Goal: Task Accomplishment & Management: Use online tool/utility

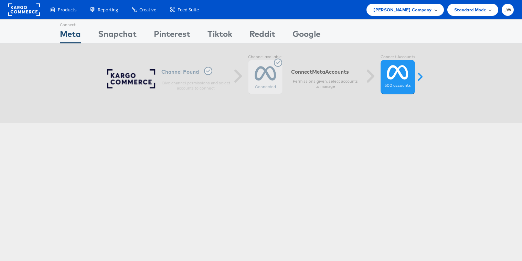
click at [403, 11] on span "Lowe's Company" at bounding box center [402, 9] width 58 height 7
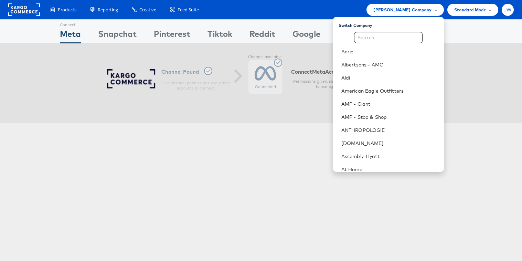
click at [506, 9] on span "JW" at bounding box center [508, 10] width 8 height 4
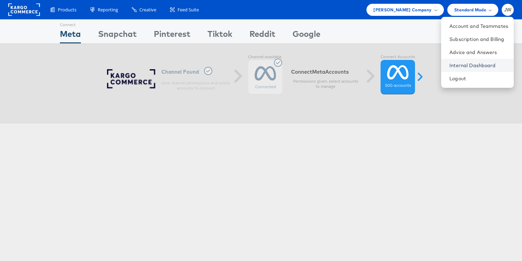
click at [461, 63] on link "Internal Dashboard" at bounding box center [478, 65] width 59 height 7
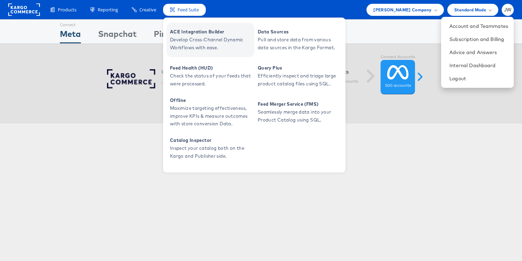
click at [185, 29] on span "ACE Integration Builder" at bounding box center [211, 32] width 83 height 8
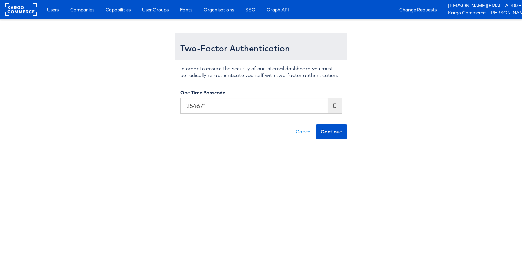
type input "254671"
click at [315, 124] on button "Continue" at bounding box center [331, 131] width 32 height 15
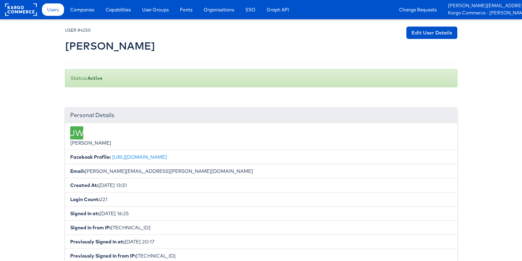
click at [81, 17] on div "Users Companies Capabilities User Groups Fonts Organisations SSO Graph API Chan…" at bounding box center [280, 9] width 483 height 19
click at [84, 11] on span "Companies" at bounding box center [82, 9] width 24 height 7
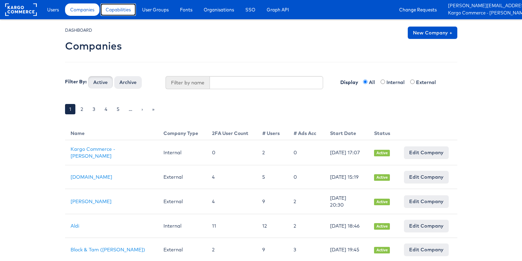
click at [127, 13] on link "Capabilities" at bounding box center [117, 9] width 35 height 12
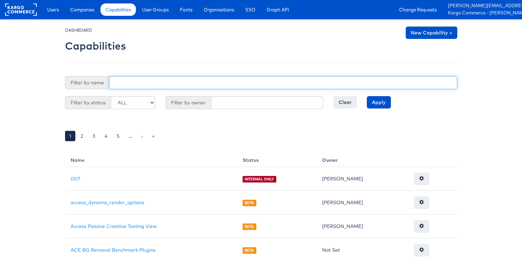
click at [234, 84] on input "text" at bounding box center [283, 82] width 348 height 13
type input "m"
click at [366, 96] on input "Apply" at bounding box center [378, 102] width 24 height 12
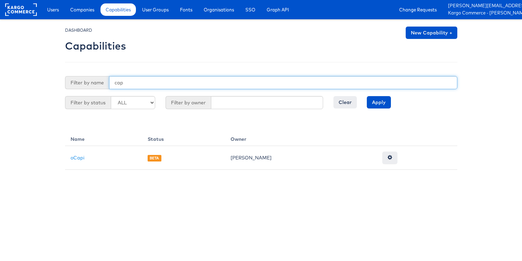
click at [166, 84] on input "cap" at bounding box center [283, 82] width 348 height 13
type input "min"
click at [366, 96] on input "Apply" at bounding box center [378, 102] width 24 height 12
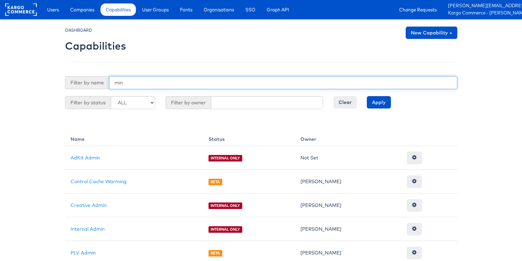
click at [129, 83] on input "min" at bounding box center [283, 82] width 348 height 13
click at [366, 96] on input "Apply" at bounding box center [378, 102] width 24 height 12
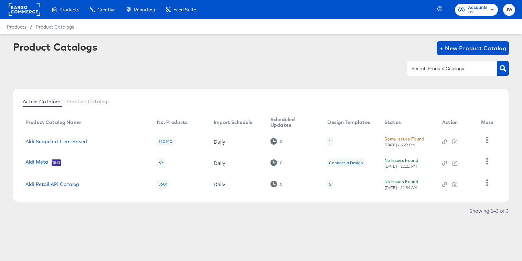
click at [29, 160] on link "Aldi Meta" at bounding box center [36, 162] width 23 height 7
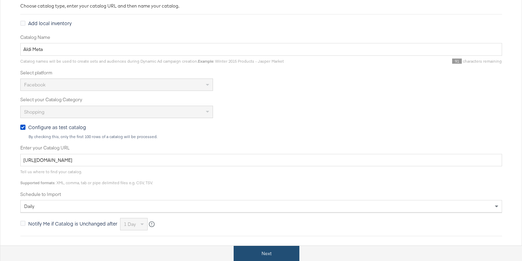
scroll to position [140, 0]
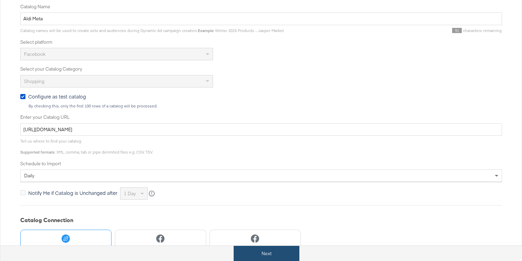
click at [283, 257] on button "Next" at bounding box center [266, 252] width 66 height 15
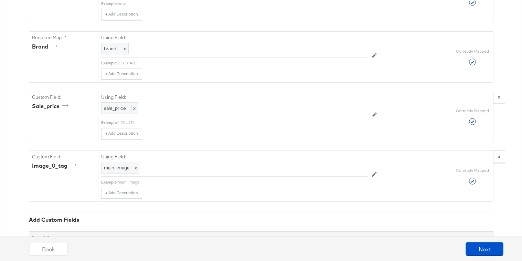
scroll to position [646, 0]
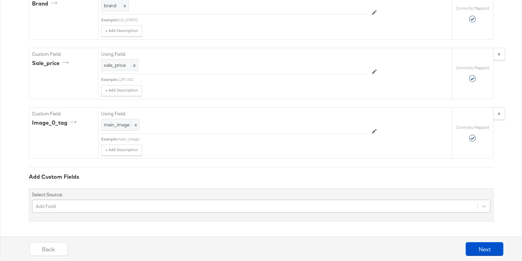
click at [183, 206] on div "Add Field" at bounding box center [261, 205] width 458 height 13
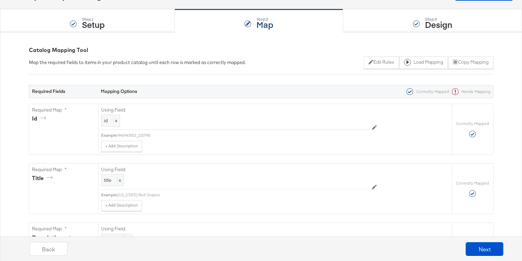
scroll to position [0, 0]
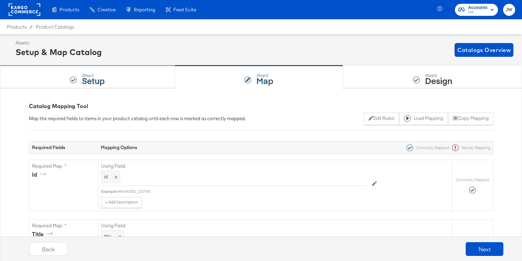
click at [151, 83] on div "Step: 1 Setup" at bounding box center [87, 77] width 175 height 23
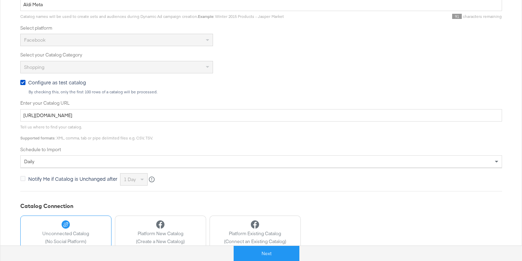
scroll to position [200, 0]
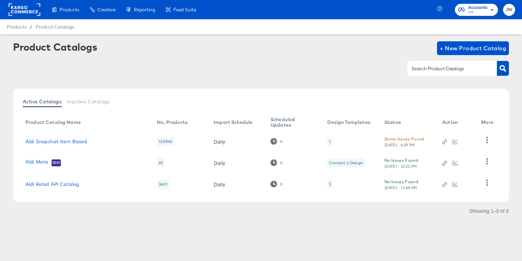
click at [328, 141] on div "1" at bounding box center [329, 141] width 5 height 9
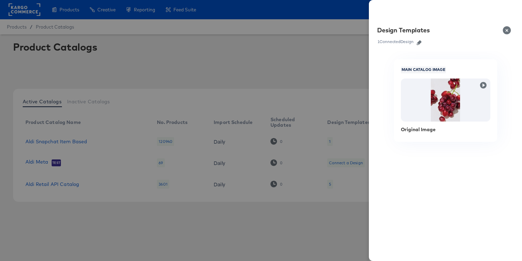
click at [262, 235] on div at bounding box center [261, 130] width 522 height 261
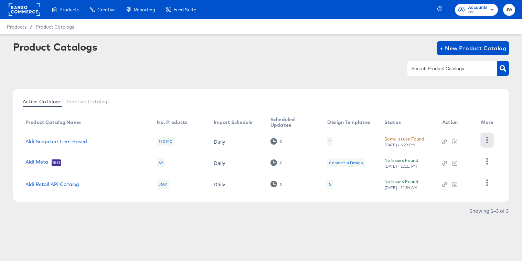
click at [485, 136] on icon "button" at bounding box center [486, 139] width 7 height 7
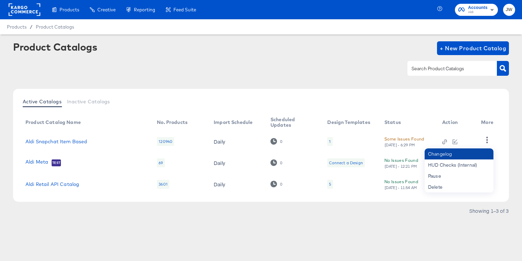
click at [445, 154] on div "Changelog" at bounding box center [458, 153] width 69 height 11
click at [434, 152] on div "Changelog" at bounding box center [458, 153] width 69 height 11
click at [337, 221] on article "Product Catalogs + New Product Catalog Active Catalogs Inactive Catalogs Produc…" at bounding box center [261, 137] width 522 height 206
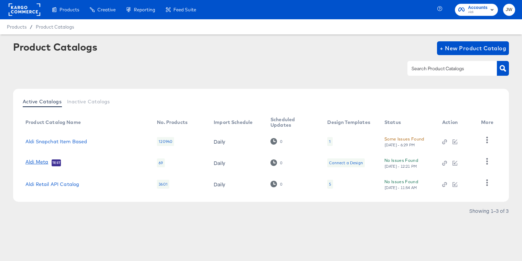
click at [39, 160] on link "Aldi Meta" at bounding box center [36, 162] width 23 height 7
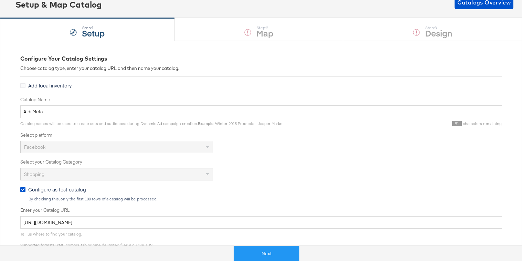
scroll to position [58, 0]
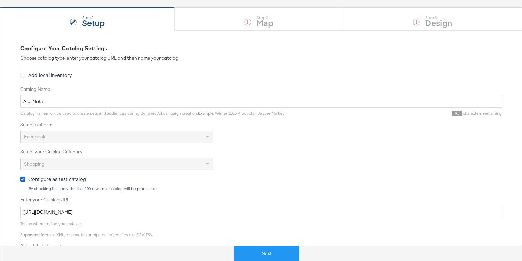
click at [22, 180] on icon at bounding box center [22, 178] width 5 height 5
click at [0, 0] on input "Configure as test catalog" at bounding box center [0, 0] width 0 height 0
click at [260, 252] on button "Next" at bounding box center [259, 252] width 66 height 15
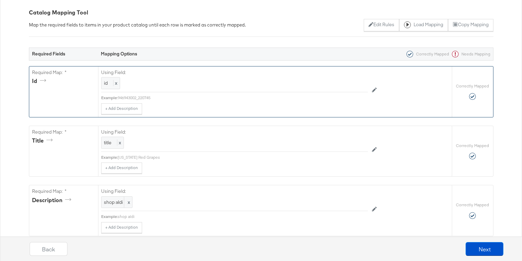
scroll to position [109, 0]
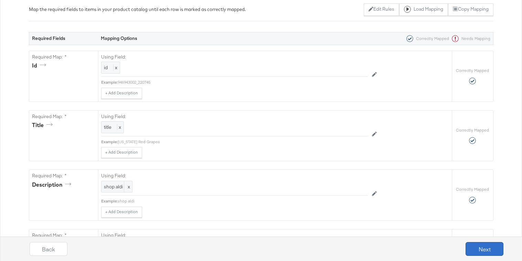
click at [472, 252] on button "Next" at bounding box center [484, 249] width 38 height 14
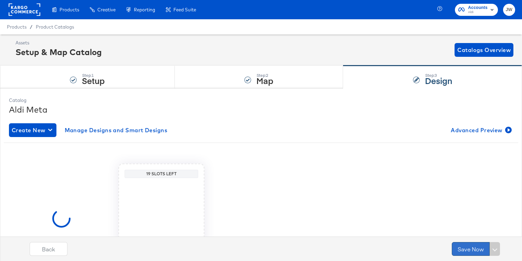
click at [472, 252] on button "Save Now" at bounding box center [470, 249] width 38 height 14
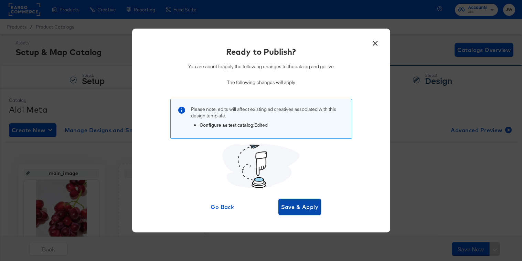
click at [303, 206] on span "Save & Apply" at bounding box center [299, 207] width 37 height 10
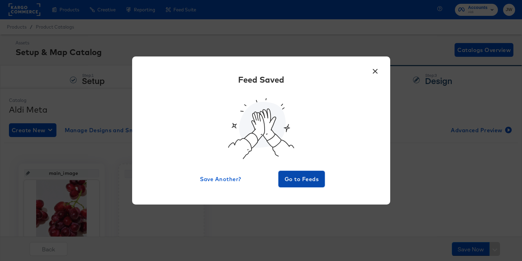
click at [303, 180] on span "Go to Feeds" at bounding box center [301, 179] width 41 height 10
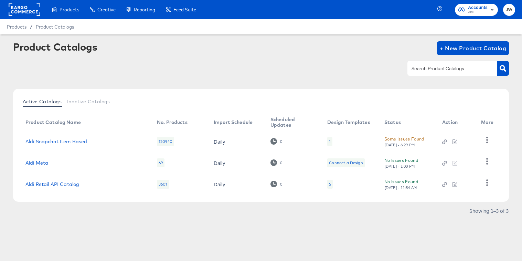
click at [40, 162] on link "Aldi Meta" at bounding box center [36, 163] width 23 height 6
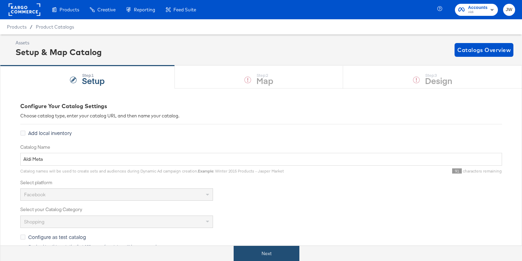
click at [247, 250] on button "Next" at bounding box center [266, 252] width 66 height 15
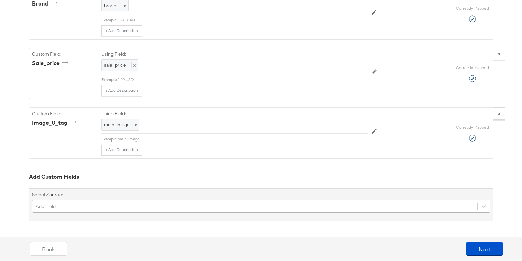
click at [199, 201] on div "Add Field" at bounding box center [261, 205] width 458 height 13
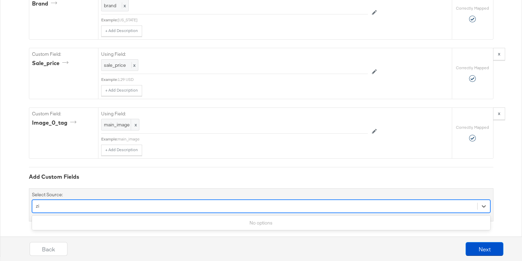
type input "z"
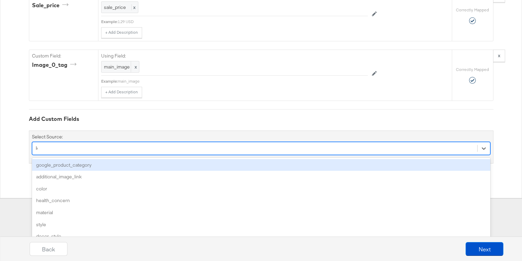
scroll to position [646, 0]
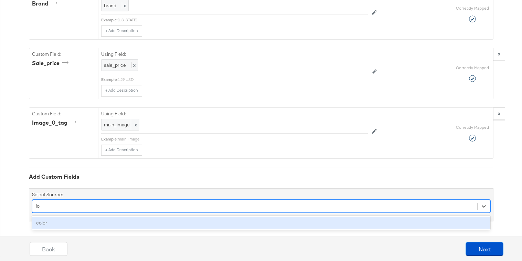
type input "l"
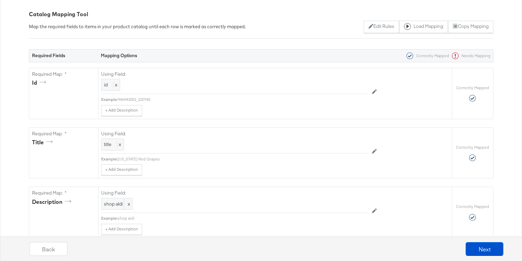
scroll to position [0, 0]
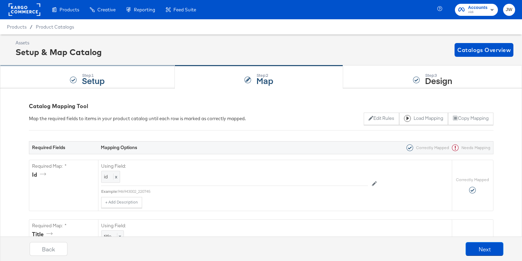
type input "lat"
click at [126, 78] on div "Step: 1 Setup" at bounding box center [87, 77] width 175 height 23
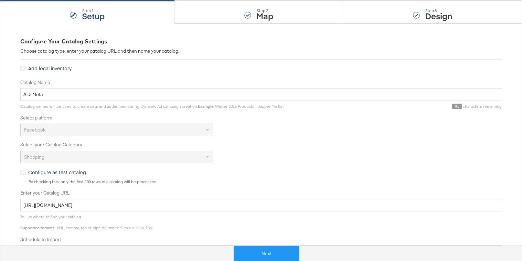
scroll to position [80, 0]
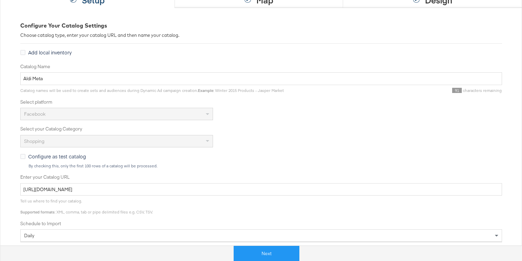
click at [193, 141] on div "Shopping" at bounding box center [117, 141] width 192 height 12
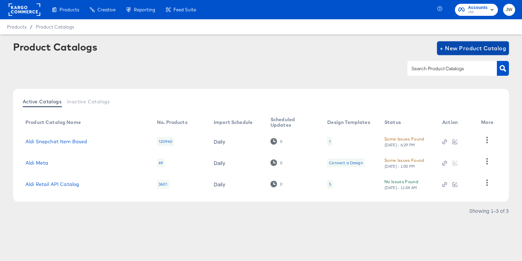
click at [468, 46] on span "+ New Product Catalog" at bounding box center [472, 48] width 66 height 10
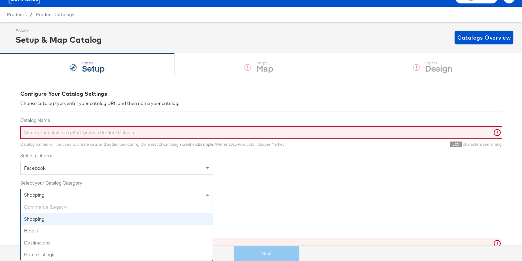
click at [94, 201] on div "Shopping Commerce (Legacy) Shopping Hotels Destinations Home Listings" at bounding box center [116, 194] width 193 height 12
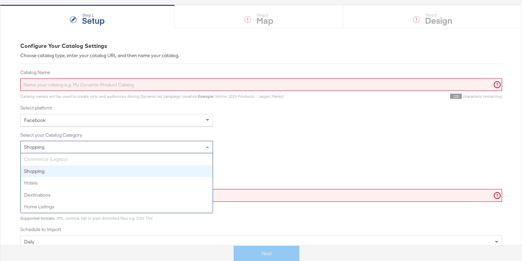
scroll to position [61, 0]
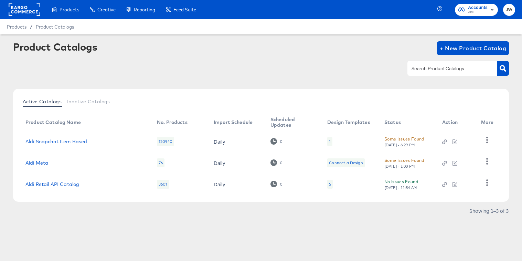
click at [35, 162] on link "Aldi Meta" at bounding box center [36, 163] width 23 height 6
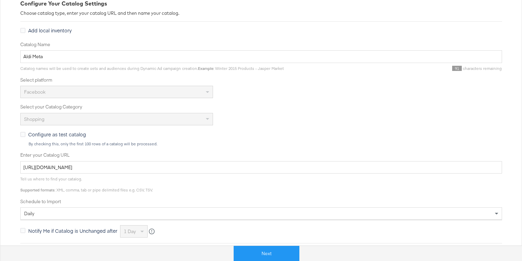
scroll to position [111, 0]
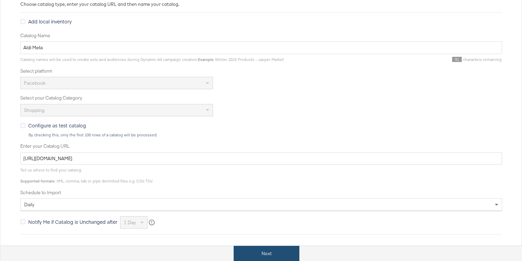
click at [253, 251] on button "Next" at bounding box center [266, 252] width 66 height 15
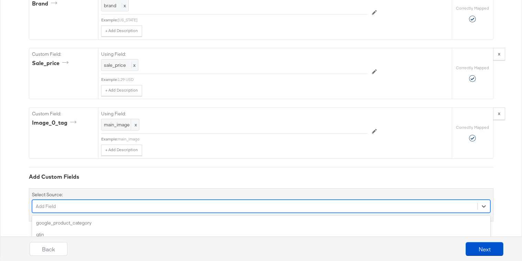
scroll to position [704, 0]
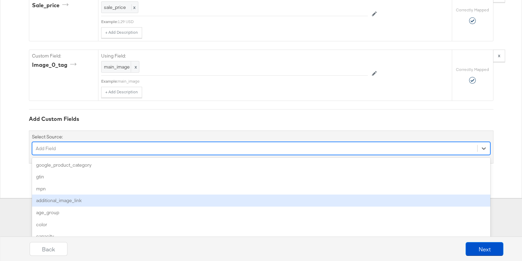
click at [184, 155] on div "option additional_image_link focused, 4 of 170. 170 results available. Use Up a…" at bounding box center [261, 148] width 458 height 13
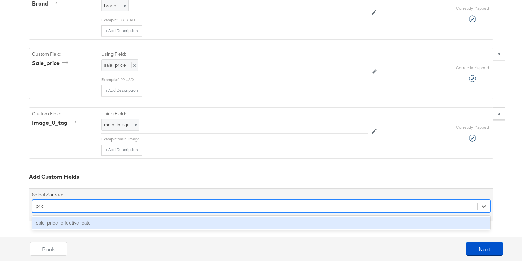
scroll to position [646, 0]
type input "p"
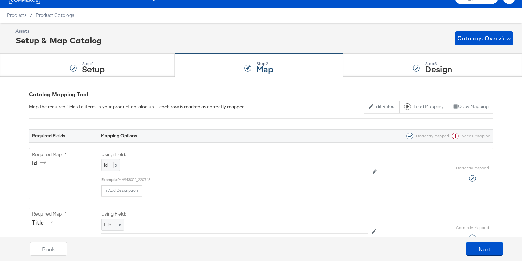
scroll to position [0, 0]
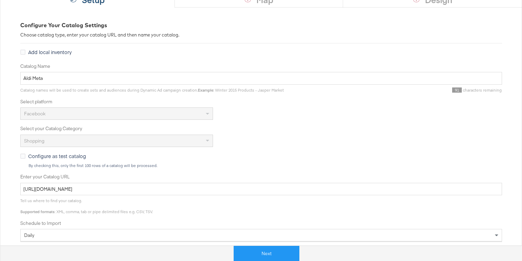
scroll to position [125, 0]
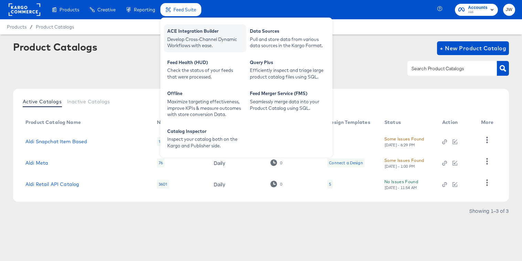
click at [184, 37] on div "Develop Cross-Channel Dynamic Workflows with ease." at bounding box center [205, 42] width 76 height 13
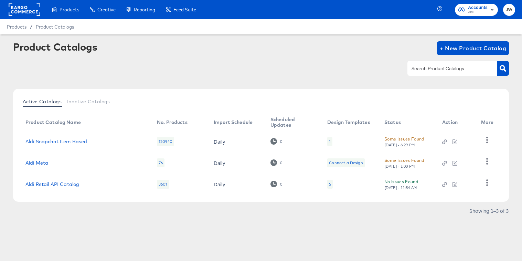
click at [39, 162] on link "Aldi Meta" at bounding box center [36, 163] width 23 height 6
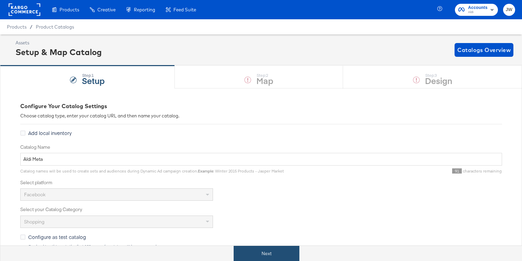
click at [258, 251] on button "Next" at bounding box center [266, 252] width 66 height 15
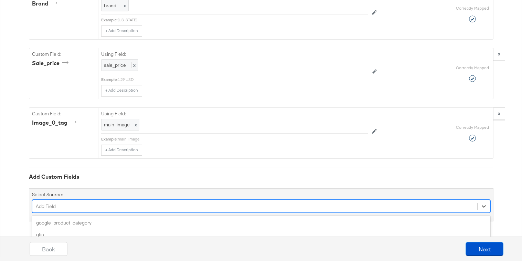
scroll to position [704, 0]
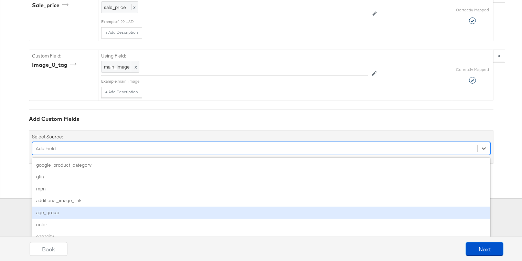
click at [175, 155] on div "option age_group focused, 5 of 170. 170 results available. Use Up and Down to c…" at bounding box center [261, 148] width 458 height 13
click at [175, 207] on div "age_group" at bounding box center [261, 212] width 458 height 12
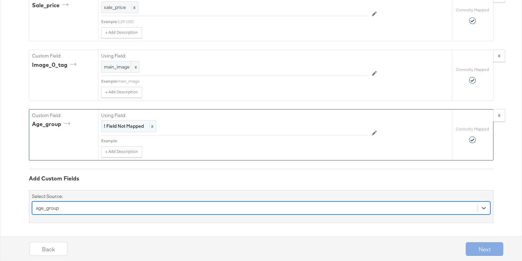
click at [132, 129] on strong "! Field Not Mapped" at bounding box center [124, 126] width 40 height 6
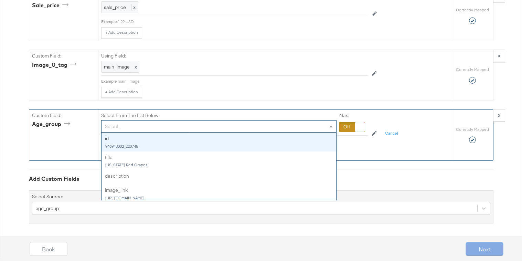
click at [132, 129] on div "Select..." at bounding box center [218, 126] width 234 height 12
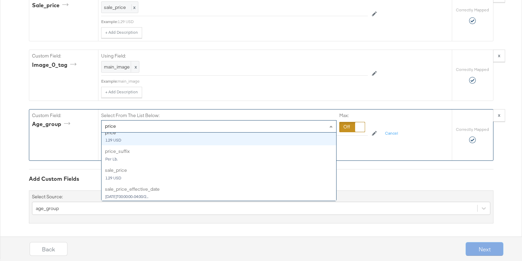
scroll to position [26, 0]
type input "price"
click at [502, 118] on button "x" at bounding box center [499, 115] width 12 height 12
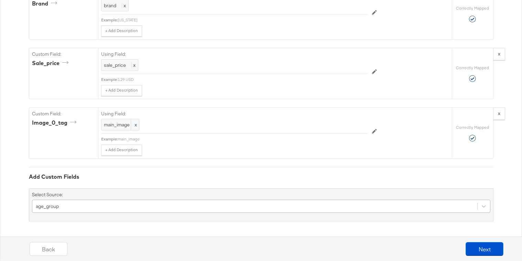
scroll to position [704, 0]
click at [109, 202] on div "age_group" at bounding box center [261, 205] width 458 height 13
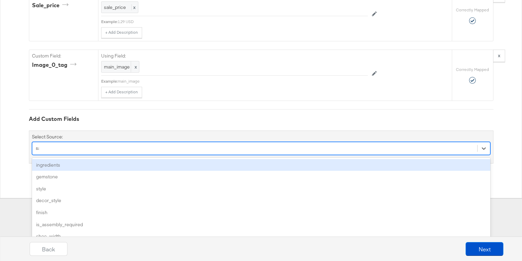
scroll to position [646, 0]
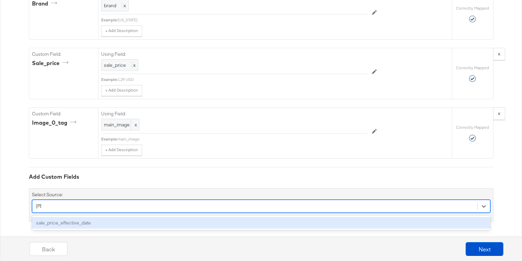
type input "sale"
click at [90, 223] on div "sale_price_effective_date" at bounding box center [261, 223] width 458 height 12
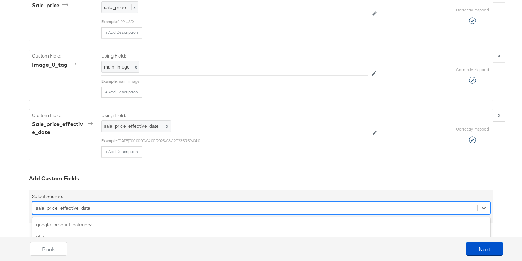
scroll to position [764, 0]
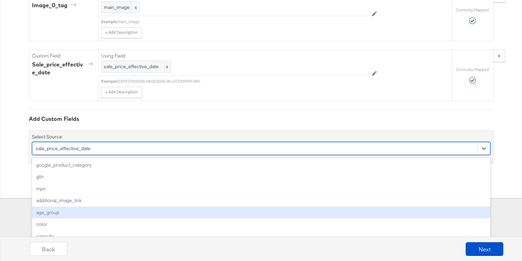
click at [412, 155] on div "option sale_price_effective_date, selected. option age_group focused, 5 of 169.…" at bounding box center [261, 148] width 458 height 13
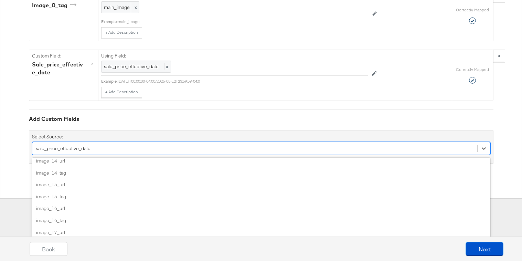
scroll to position [1755, 0]
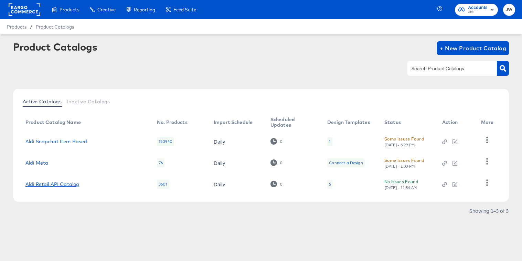
click at [59, 182] on link "Aldi Retail API Catalog" at bounding box center [52, 184] width 54 height 6
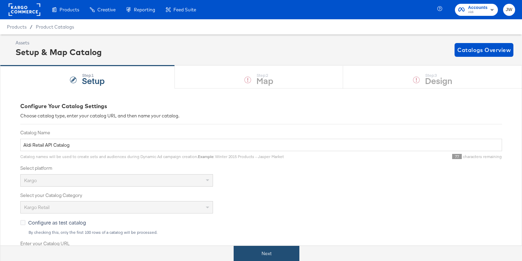
click at [261, 249] on button "Next" at bounding box center [266, 252] width 66 height 15
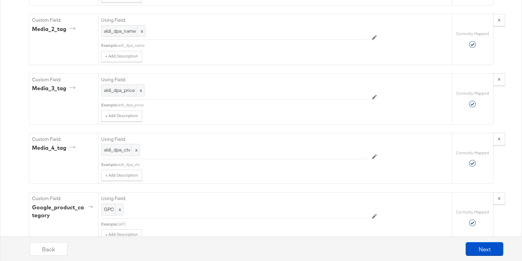
scroll to position [1240, 0]
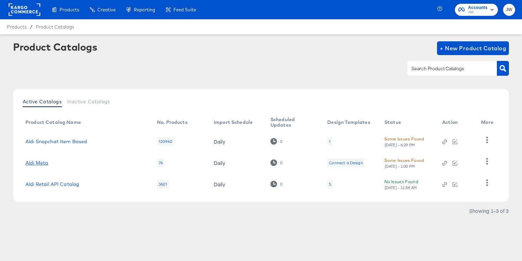
click at [37, 160] on link "Aldi Meta" at bounding box center [36, 163] width 23 height 6
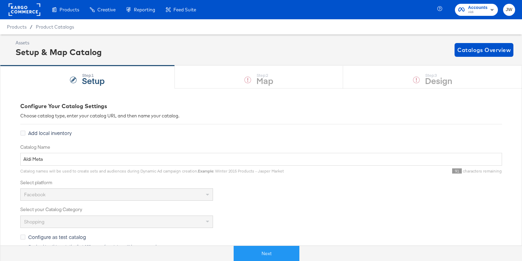
click at [251, 245] on div "Next" at bounding box center [266, 252] width 532 height 15
click at [251, 248] on button "Next" at bounding box center [266, 252] width 66 height 15
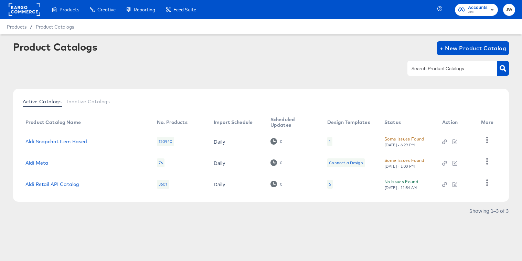
click at [40, 163] on link "Aldi Meta" at bounding box center [36, 163] width 23 height 6
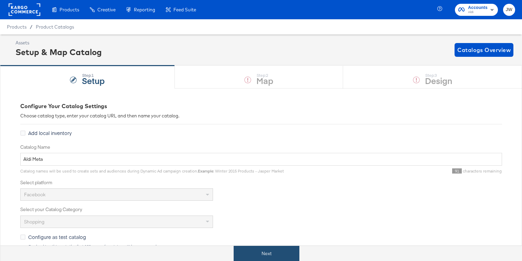
click at [263, 247] on button "Next" at bounding box center [266, 252] width 66 height 15
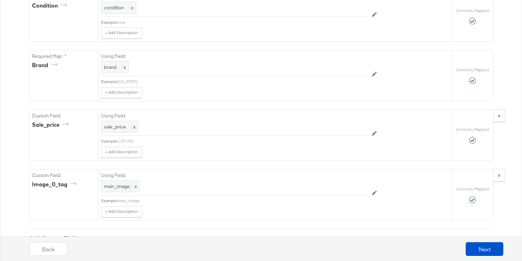
scroll to position [555, 0]
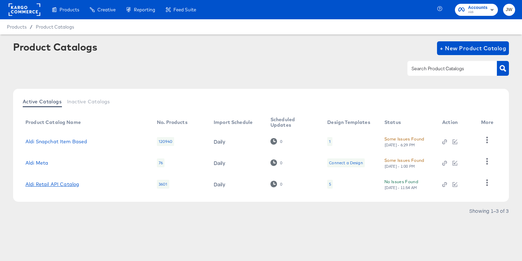
click at [56, 185] on link "Aldi Retail API Catalog" at bounding box center [52, 184] width 54 height 6
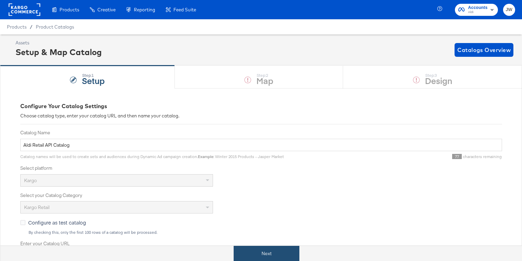
click at [254, 249] on button "Next" at bounding box center [266, 252] width 66 height 15
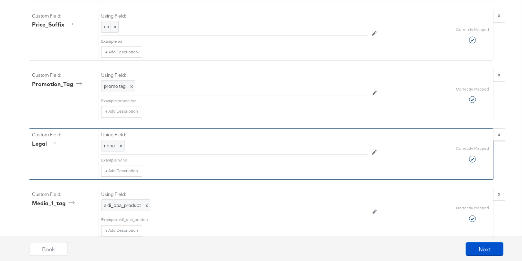
scroll to position [863, 0]
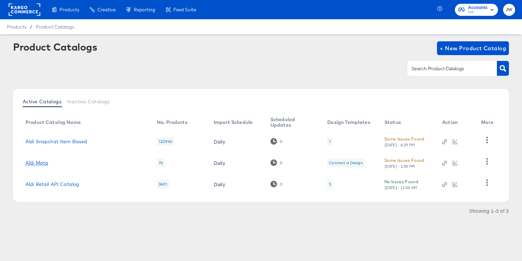
click at [38, 164] on link "Aldi Meta" at bounding box center [36, 163] width 23 height 6
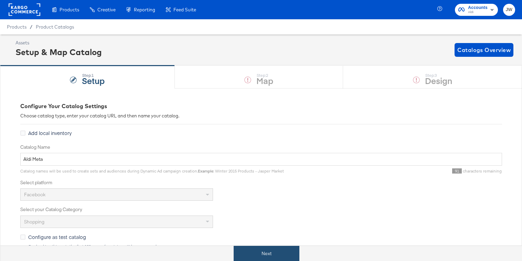
click at [250, 248] on button "Next" at bounding box center [266, 252] width 66 height 15
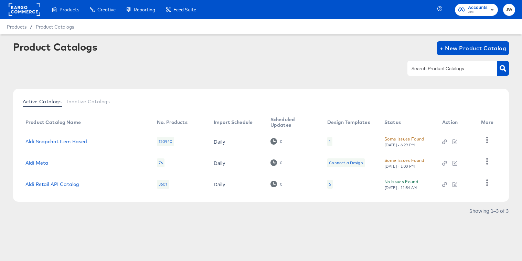
click at [60, 187] on td "Aldi Retail API Catalog" at bounding box center [85, 183] width 131 height 21
click at [64, 184] on link "Aldi Retail API Catalog" at bounding box center [52, 184] width 54 height 6
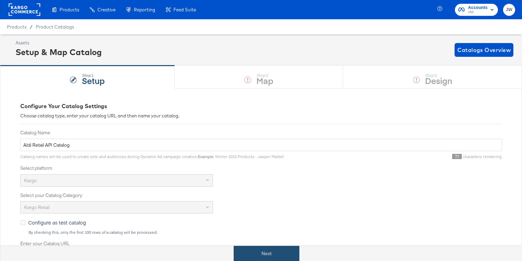
click at [262, 251] on button "Next" at bounding box center [266, 252] width 66 height 15
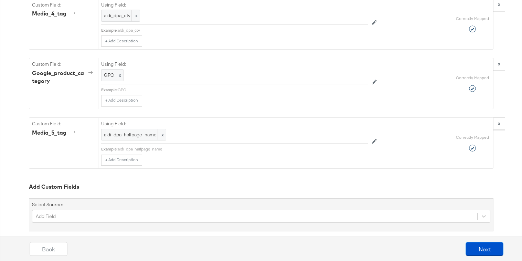
scroll to position [1240, 0]
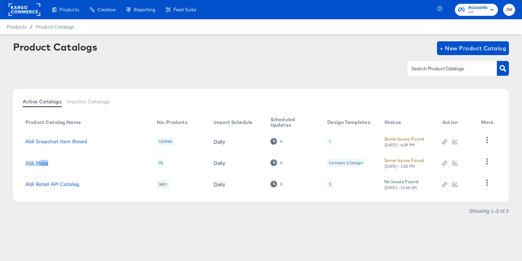
click at [39, 165] on td "Aldi Meta" at bounding box center [85, 162] width 131 height 21
click at [37, 162] on link "Aldi Meta" at bounding box center [36, 163] width 23 height 6
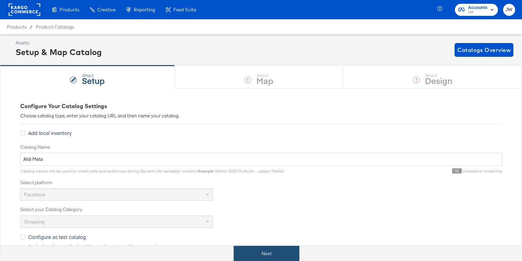
click at [251, 251] on button "Next" at bounding box center [266, 252] width 66 height 15
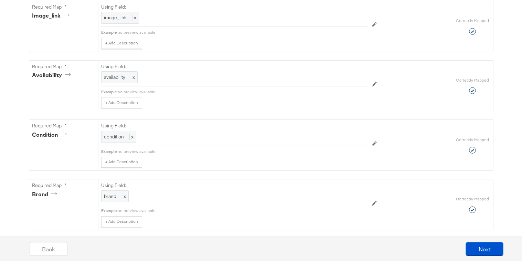
scroll to position [646, 0]
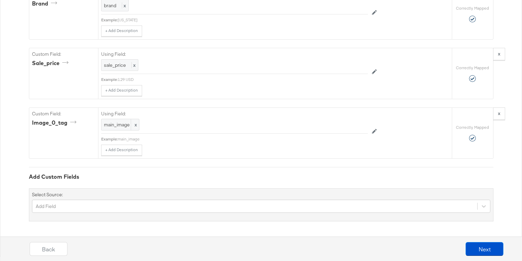
click at [131, 195] on div "Select Source: Add Field" at bounding box center [261, 204] width 464 height 33
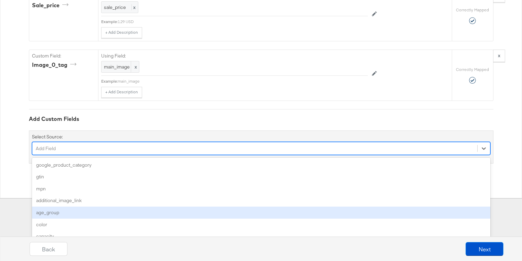
click at [130, 155] on div "option age_group focused, 5 of 170. 170 results available. Use Up and Down to c…" at bounding box center [261, 148] width 458 height 13
type input "s"
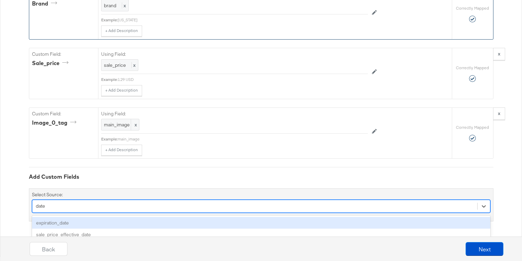
type input "date"
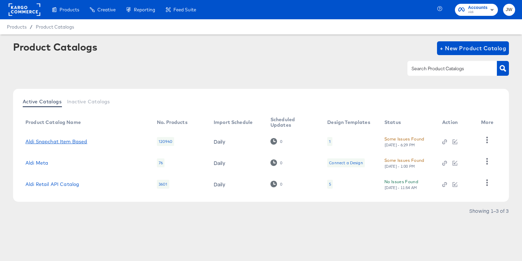
click at [53, 142] on link "Aldi Snapchat Item Based" at bounding box center [56, 142] width 62 height 6
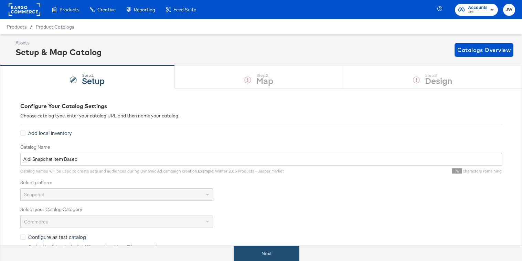
click at [273, 254] on button "Next" at bounding box center [266, 252] width 66 height 15
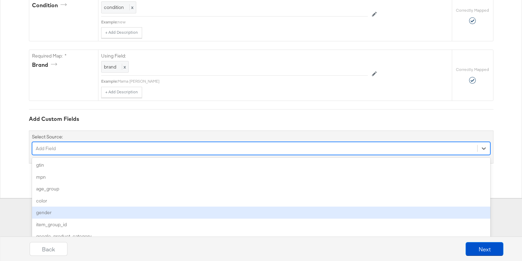
click at [152, 155] on div "option gender focused, 5 of 109. 109 results available. Use Up and Down to choo…" at bounding box center [261, 148] width 458 height 13
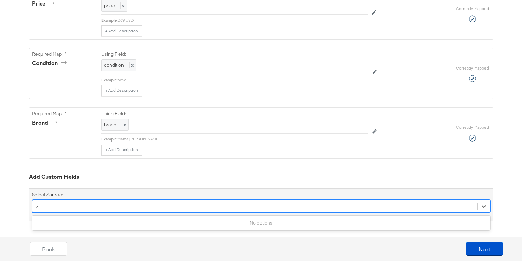
type input "z"
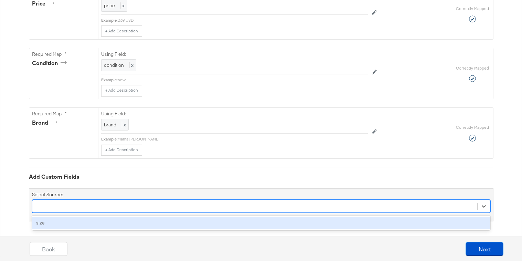
scroll to position [585, 0]
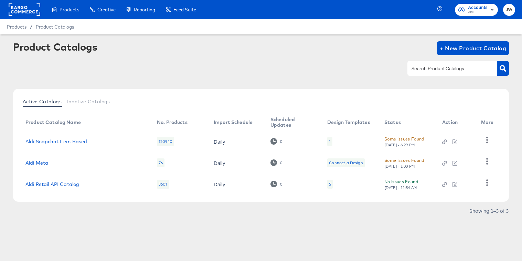
click at [12, 6] on rect at bounding box center [25, 9] width 32 height 12
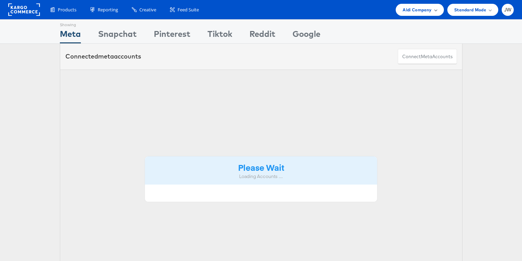
click at [425, 8] on span "Aldi Company" at bounding box center [416, 9] width 29 height 7
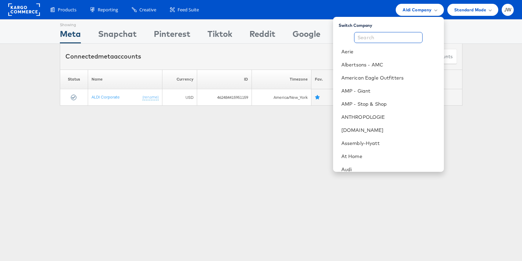
click at [411, 35] on input "text" at bounding box center [388, 37] width 68 height 11
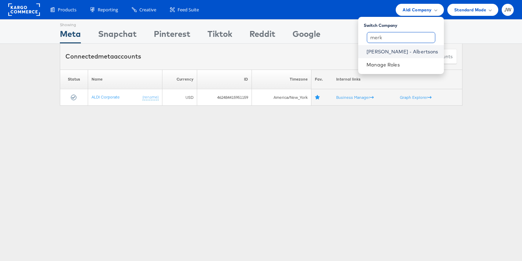
type input "merk"
click at [410, 49] on link "[PERSON_NAME] - Albertsons" at bounding box center [402, 51] width 72 height 7
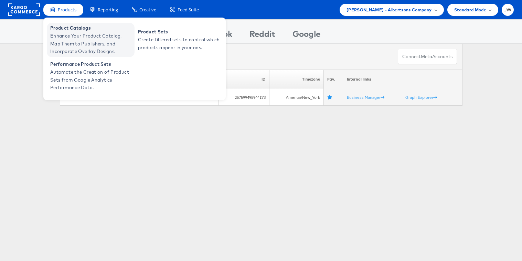
click at [74, 34] on span "Enhance Your Product Catalog, Map Them to Publishers, and Incorporate Overlay D…" at bounding box center [91, 43] width 83 height 23
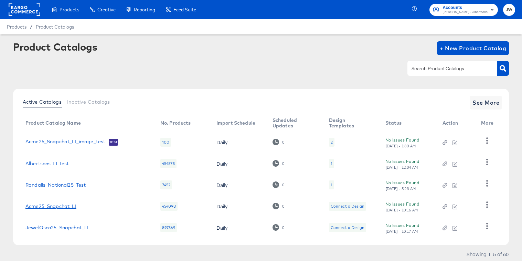
click at [51, 208] on link "Acme25_Snapchat_LI" at bounding box center [50, 206] width 51 height 6
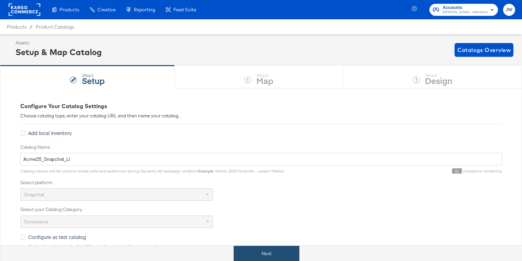
click at [255, 252] on button "Next" at bounding box center [266, 252] width 66 height 15
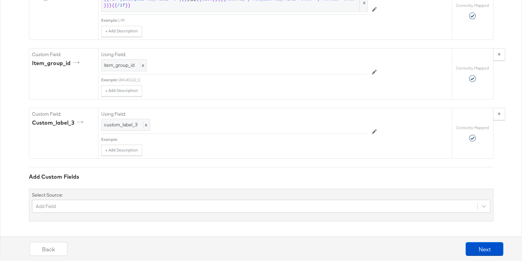
scroll to position [2361, 0]
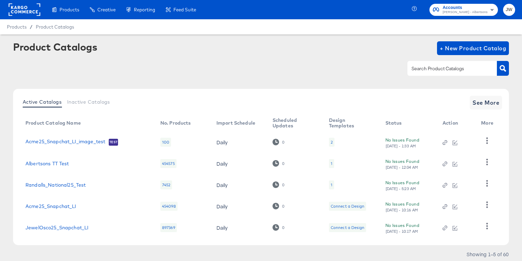
click at [22, 13] on rect at bounding box center [25, 9] width 32 height 12
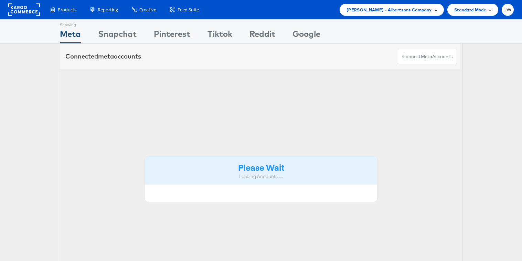
click at [424, 10] on span "[PERSON_NAME] - Albertsons Company" at bounding box center [388, 9] width 85 height 7
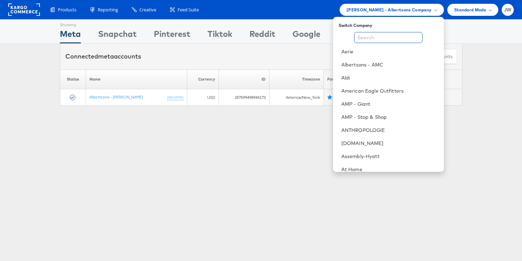
click at [388, 38] on input "text" at bounding box center [388, 37] width 68 height 11
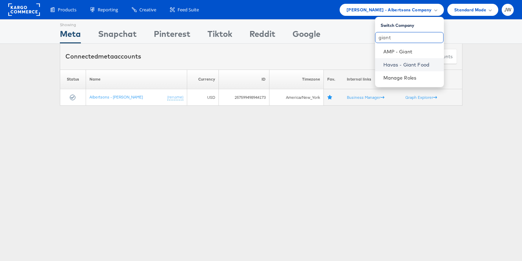
type input "giant"
click at [394, 64] on link "Havas - Giant Food" at bounding box center [410, 64] width 55 height 7
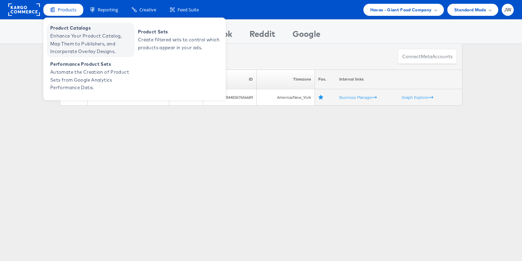
click at [62, 43] on span "Enhance Your Product Catalog, Map Them to Publishers, and Incorporate Overlay D…" at bounding box center [91, 43] width 83 height 23
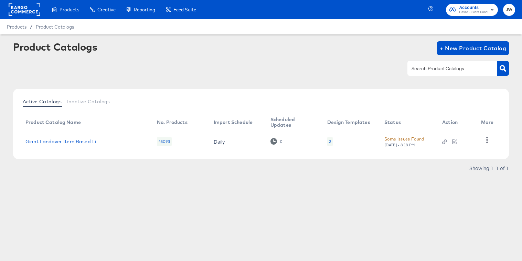
click at [84, 137] on td "Giant Landover Item Based Li" at bounding box center [85, 141] width 131 height 21
click at [83, 140] on link "Giant Landover Item Based Li" at bounding box center [60, 142] width 70 height 6
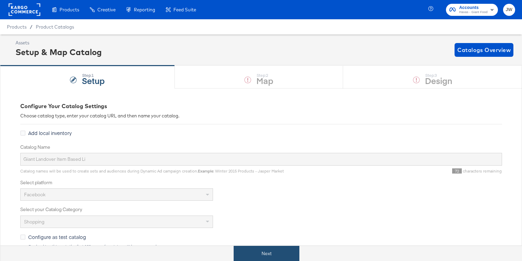
click at [258, 255] on button "Next" at bounding box center [266, 252] width 66 height 15
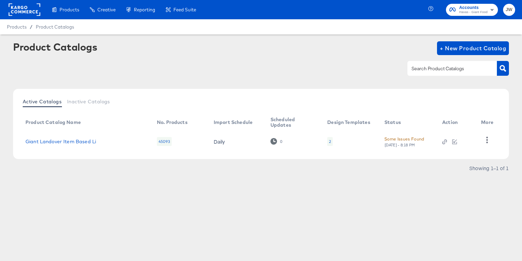
click at [16, 11] on rect at bounding box center [25, 9] width 32 height 12
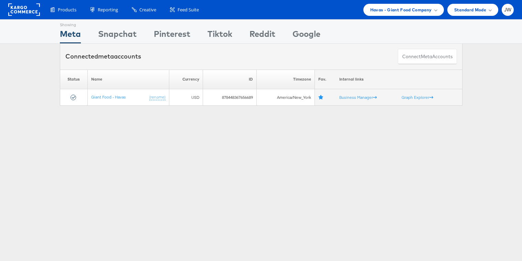
click at [419, 15] on div "Products Product Catalogs Enhance Your Product Catalog, Map Them to Publishers,…" at bounding box center [261, 9] width 522 height 19
click at [419, 13] on span "Havas - Giant Food Company" at bounding box center [401, 9] width 62 height 7
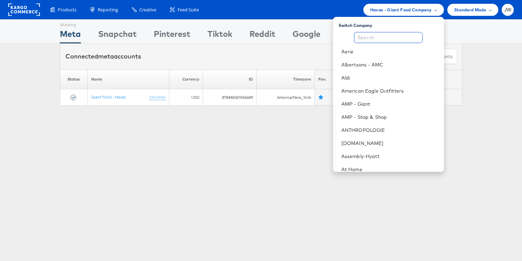
click at [411, 33] on input "text" at bounding box center [388, 37] width 68 height 11
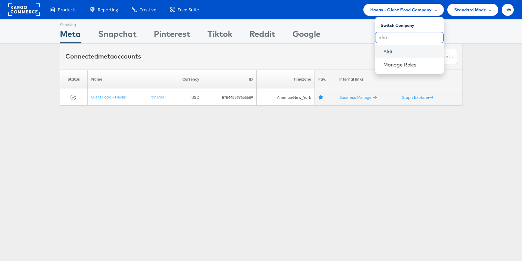
type input "aldi"
click at [406, 51] on link "Aldi" at bounding box center [410, 51] width 55 height 7
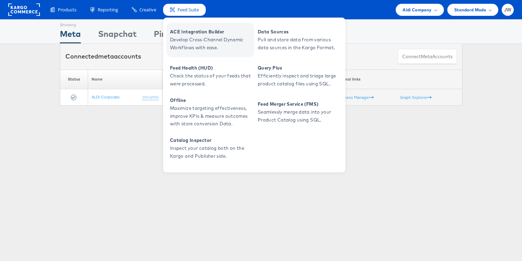
click at [191, 43] on span "Develop Cross-Channel Dynamic Workflows with ease." at bounding box center [211, 44] width 83 height 16
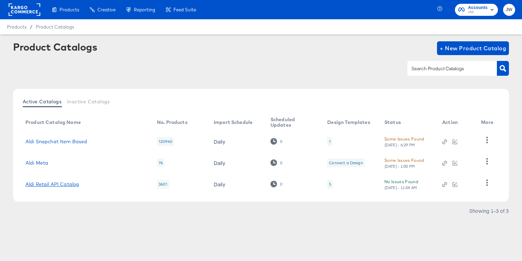
click at [53, 184] on link "Aldi Retail API Catalog" at bounding box center [52, 184] width 54 height 6
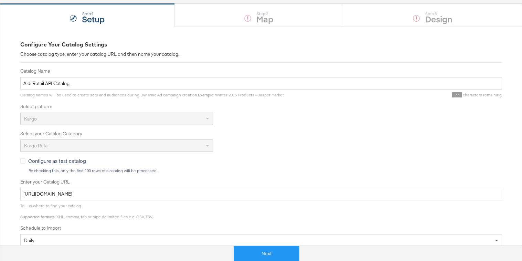
scroll to position [66, 0]
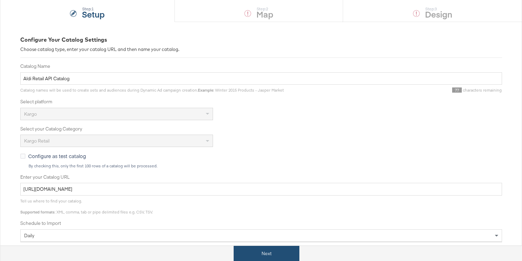
click at [248, 253] on button "Next" at bounding box center [266, 252] width 66 height 15
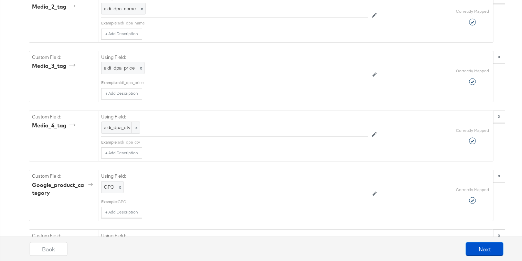
scroll to position [1240, 0]
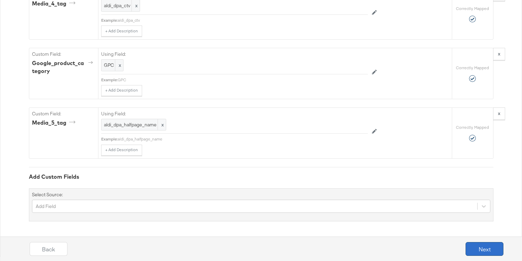
click at [481, 247] on button "Next" at bounding box center [484, 249] width 38 height 14
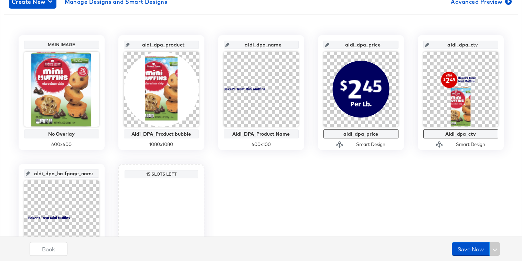
scroll to position [0, 0]
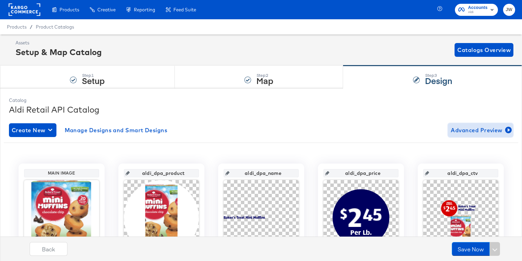
click at [470, 135] on button "Advanced Preview" at bounding box center [480, 130] width 65 height 14
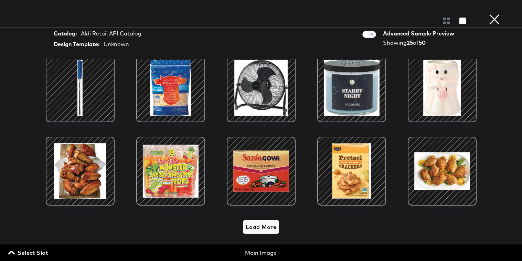
scroll to position [196, 0]
click at [497, 14] on button "×" at bounding box center [494, 7] width 14 height 14
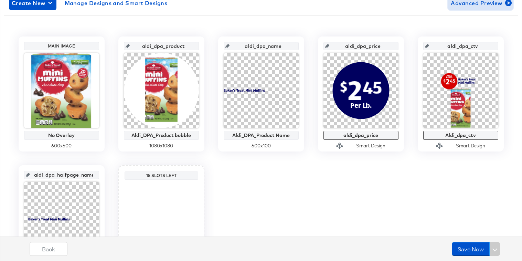
scroll to position [0, 0]
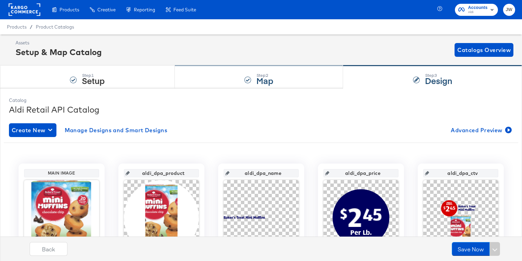
click at [214, 80] on div "Step: 2 Map" at bounding box center [259, 77] width 168 height 23
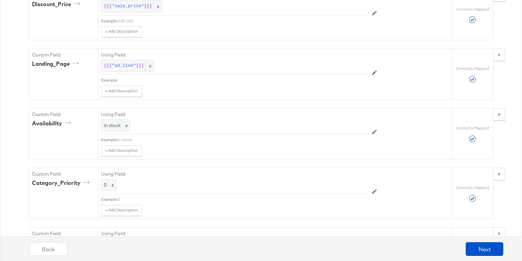
scroll to position [587, 0]
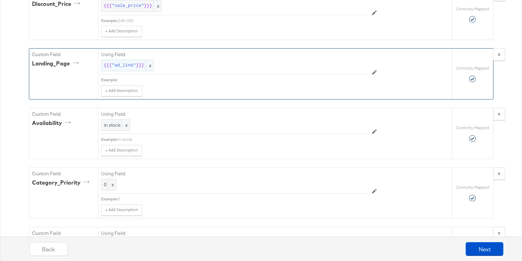
click at [126, 65] on span ""ad_link"" at bounding box center [124, 65] width 24 height 7
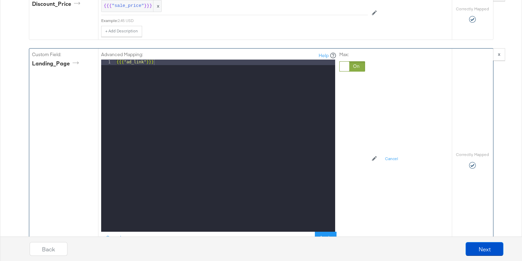
click at [350, 66] on div at bounding box center [352, 66] width 26 height 10
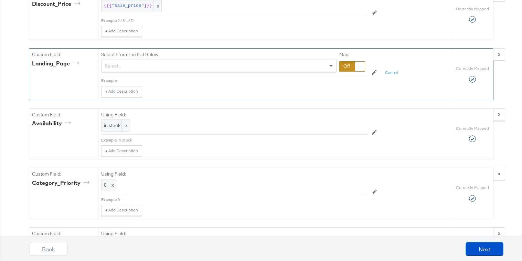
click at [248, 66] on div "Select..." at bounding box center [218, 66] width 234 height 12
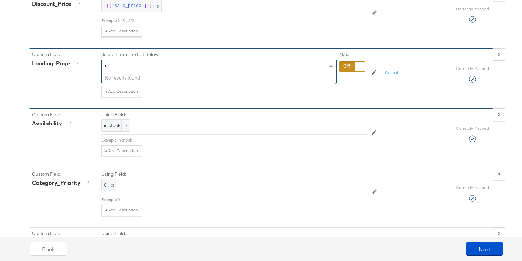
type input "u"
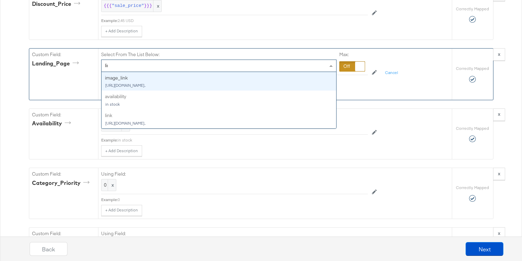
type input "link"
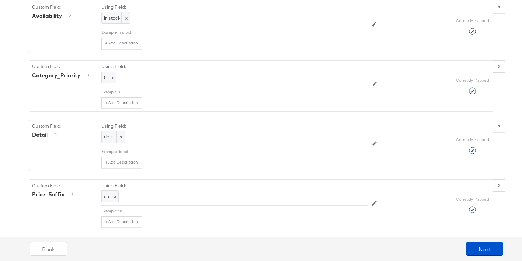
scroll to position [697, 0]
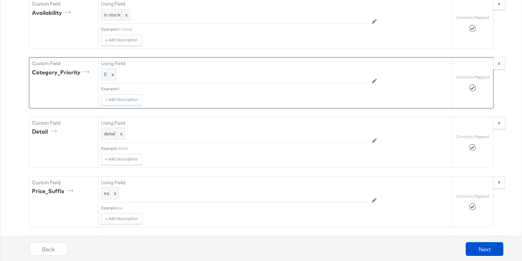
click at [109, 78] on span "x" at bounding box center [112, 74] width 8 height 11
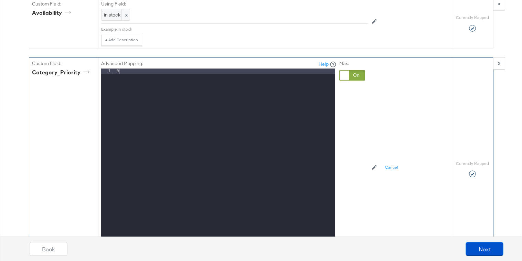
click at [350, 76] on div at bounding box center [352, 75] width 26 height 10
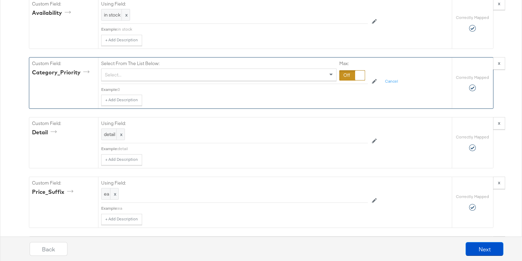
click at [281, 75] on div "Select..." at bounding box center [218, 75] width 234 height 12
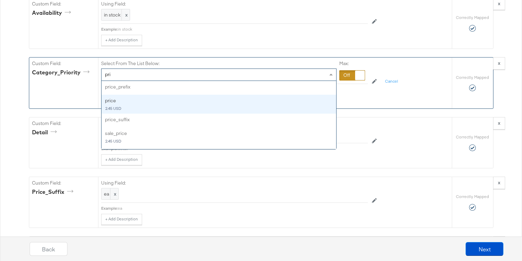
type input "prio"
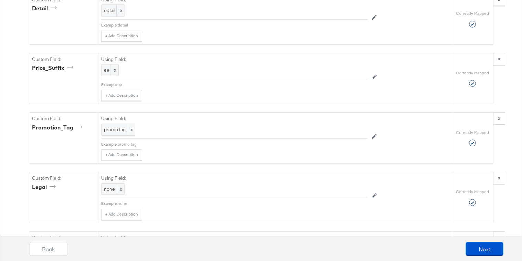
scroll to position [830, 0]
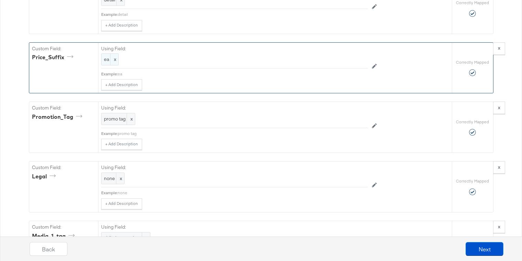
click at [104, 61] on span "ea" at bounding box center [110, 59] width 12 height 7
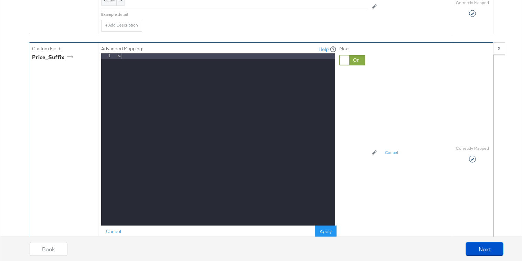
click at [353, 59] on div at bounding box center [352, 60] width 26 height 10
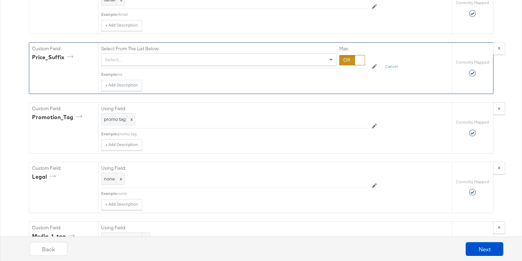
click at [280, 59] on div "Select..." at bounding box center [218, 60] width 234 height 12
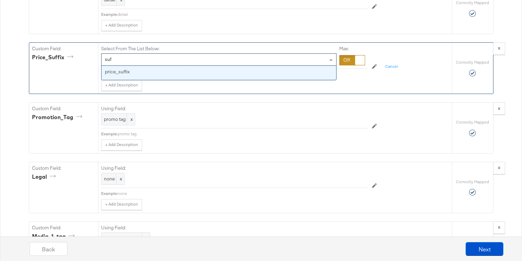
type input "suff"
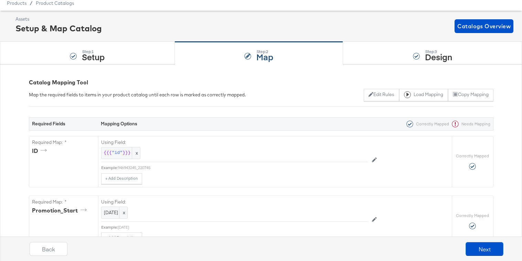
scroll to position [0, 0]
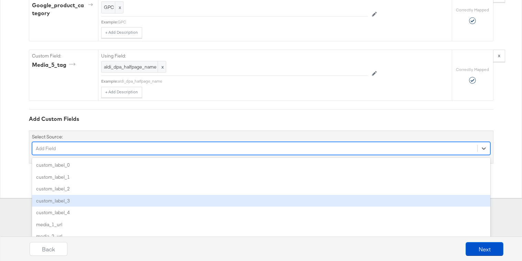
click at [110, 155] on div "option custom_label_3 focused, 4 of 81. 81 results available. Use Up and Down t…" at bounding box center [261, 148] width 458 height 13
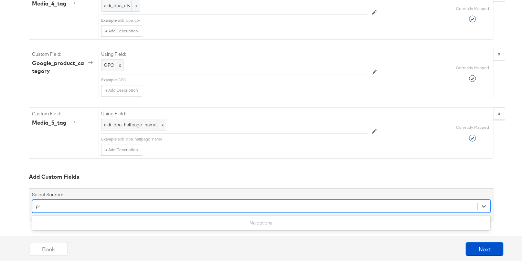
type input "p"
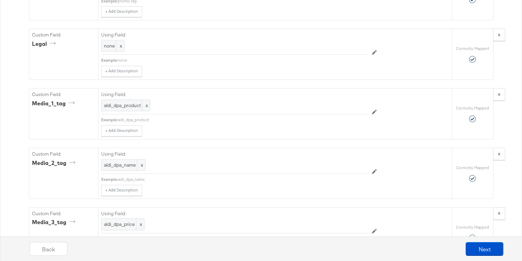
scroll to position [993, 0]
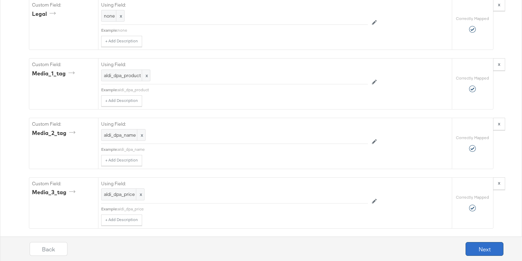
click at [478, 247] on button "Next" at bounding box center [484, 249] width 38 height 14
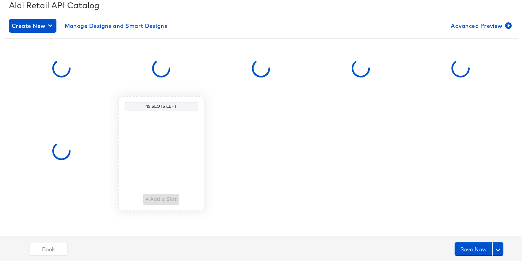
scroll to position [0, 0]
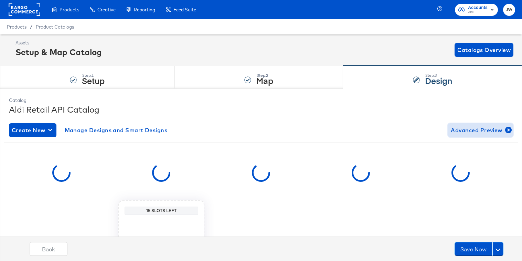
click at [467, 127] on span "Advanced Preview" at bounding box center [479, 130] width 59 height 10
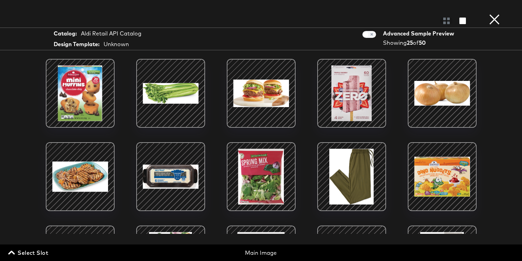
click at [495, 14] on button "×" at bounding box center [494, 7] width 14 height 14
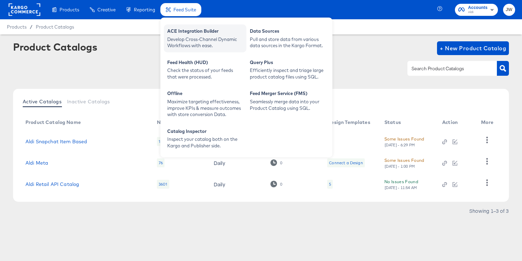
click at [188, 33] on div "ACE Integration Builder" at bounding box center [205, 32] width 76 height 8
